Goal: Information Seeking & Learning: Learn about a topic

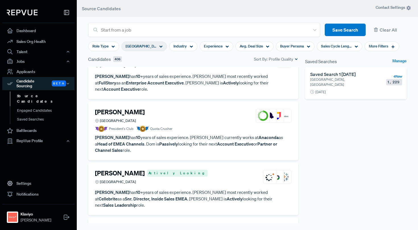
scroll to position [4092, 0]
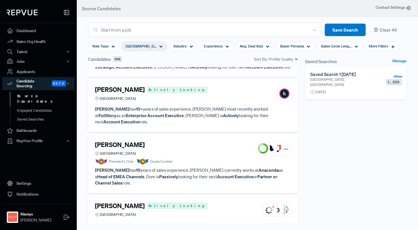
click at [161, 41] on section "Role Type Greater London Region Industry Experience Avg. Deal Size Buyer Person…" at bounding box center [243, 46] width 311 height 19
click at [160, 45] on icon at bounding box center [160, 46] width 3 height 3
click at [210, 61] on div "Candidates 406 Sort By: Profile Quality" at bounding box center [193, 59] width 210 height 7
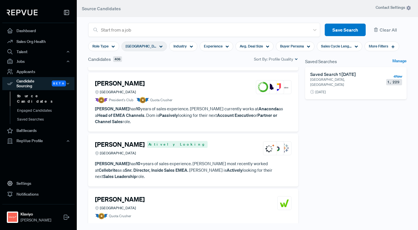
scroll to position [4155, 0]
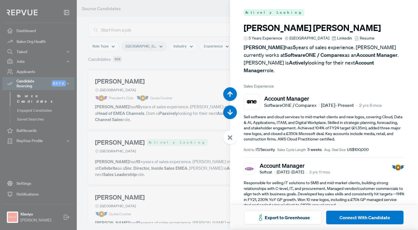
scroll to position [18392, 0]
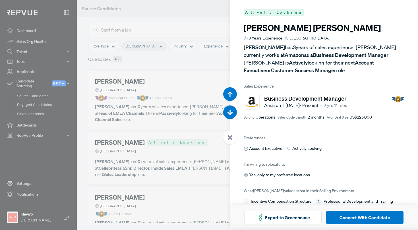
click at [231, 138] on icon at bounding box center [229, 137] width 5 height 5
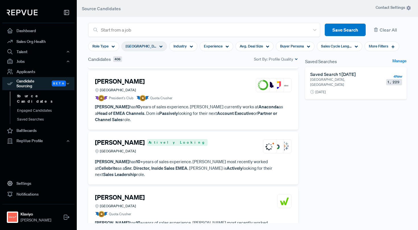
scroll to position [4185, 0]
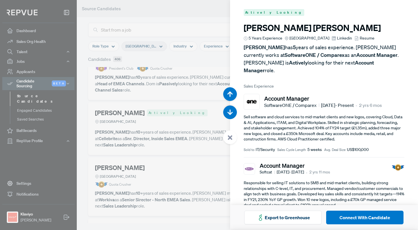
scroll to position [18392, 0]
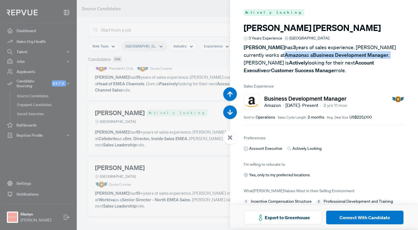
drag, startPoint x: 351, startPoint y: 56, endPoint x: 243, endPoint y: 55, distance: 107.7
click at [244, 55] on p "[PERSON_NAME] has 3 years of sales experience. [PERSON_NAME] currently works at…" at bounding box center [324, 58] width 161 height 31
click at [180, 117] on div at bounding box center [209, 115] width 418 height 230
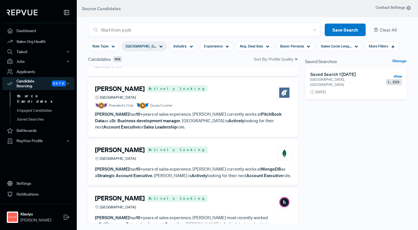
scroll to position [3963, 0]
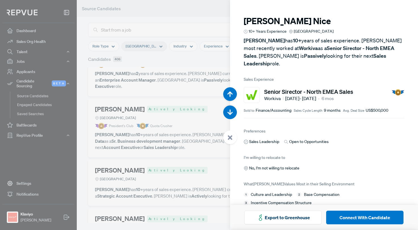
click at [230, 140] on icon at bounding box center [229, 137] width 5 height 5
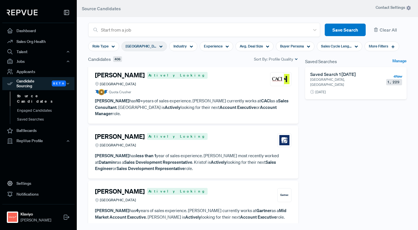
scroll to position [3546, 0]
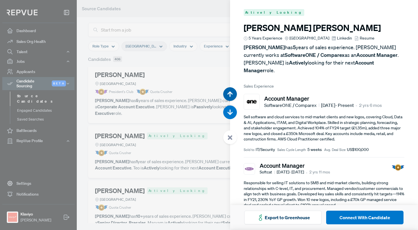
scroll to position [15633, 0]
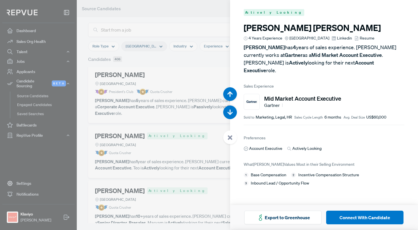
click at [339, 39] on span "Linkedin" at bounding box center [344, 38] width 15 height 6
click at [228, 135] on icon at bounding box center [229, 137] width 5 height 5
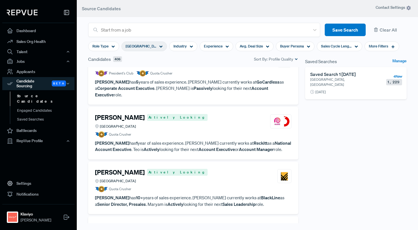
scroll to position [3567, 0]
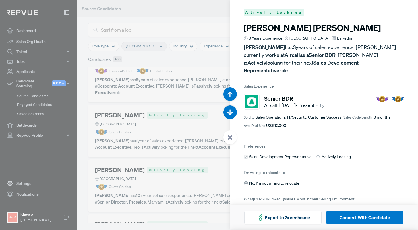
scroll to position [1, 0]
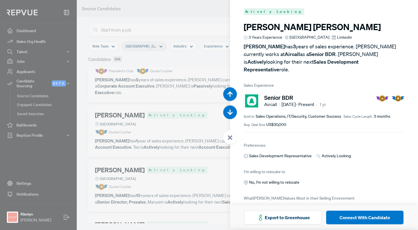
click at [230, 138] on icon at bounding box center [229, 137] width 5 height 5
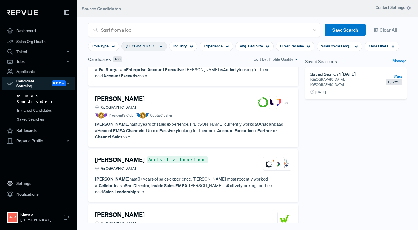
scroll to position [4117, 0]
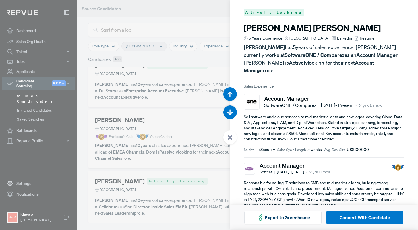
scroll to position [18392, 0]
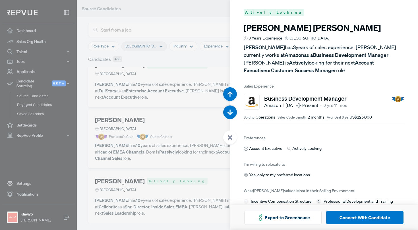
click at [228, 135] on icon at bounding box center [229, 137] width 5 height 5
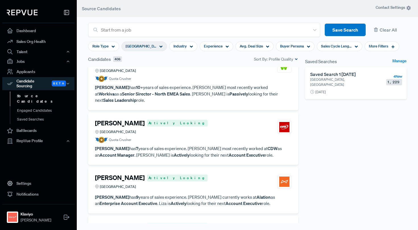
scroll to position [4291, 0]
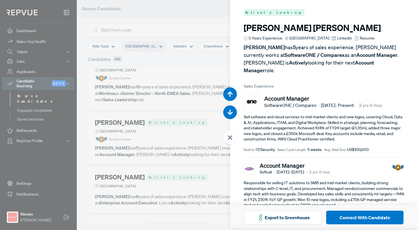
scroll to position [19082, 0]
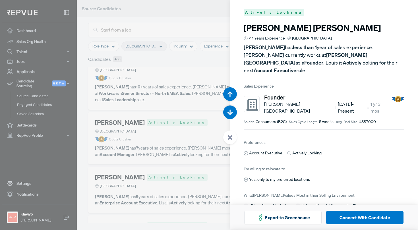
click at [231, 138] on icon at bounding box center [229, 137] width 5 height 5
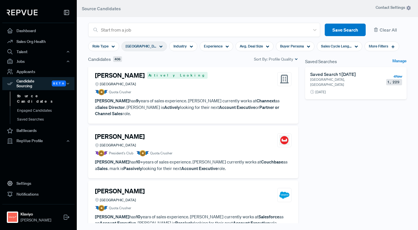
scroll to position [4907, 0]
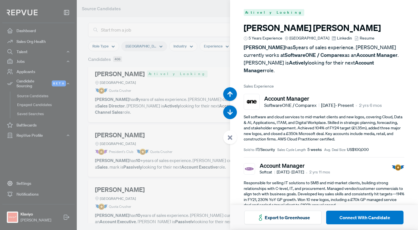
scroll to position [21611, 0]
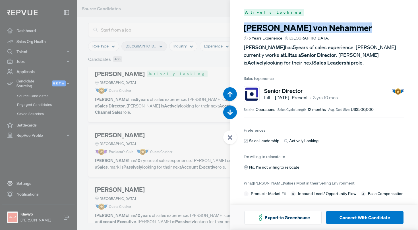
drag, startPoint x: 330, startPoint y: 30, endPoint x: 242, endPoint y: 29, distance: 87.8
click at [242, 29] on article "Actively Looking [PERSON_NAME] 5 Years Experience Greater [GEOGRAPHIC_DATA] [GE…" at bounding box center [324, 103] width 188 height 206
copy h3 "[PERSON_NAME]"
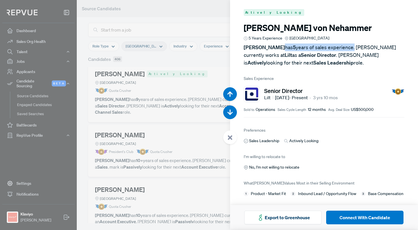
drag, startPoint x: 294, startPoint y: 47, endPoint x: 365, endPoint y: 45, distance: 70.8
click at [233, 139] on div at bounding box center [230, 137] width 14 height 14
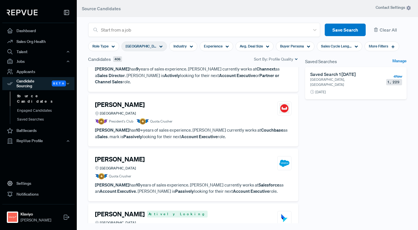
scroll to position [4939, 0]
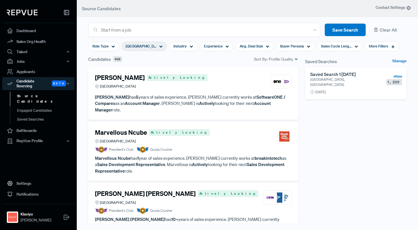
scroll to position [4939, 0]
